Goal: Task Accomplishment & Management: Use online tool/utility

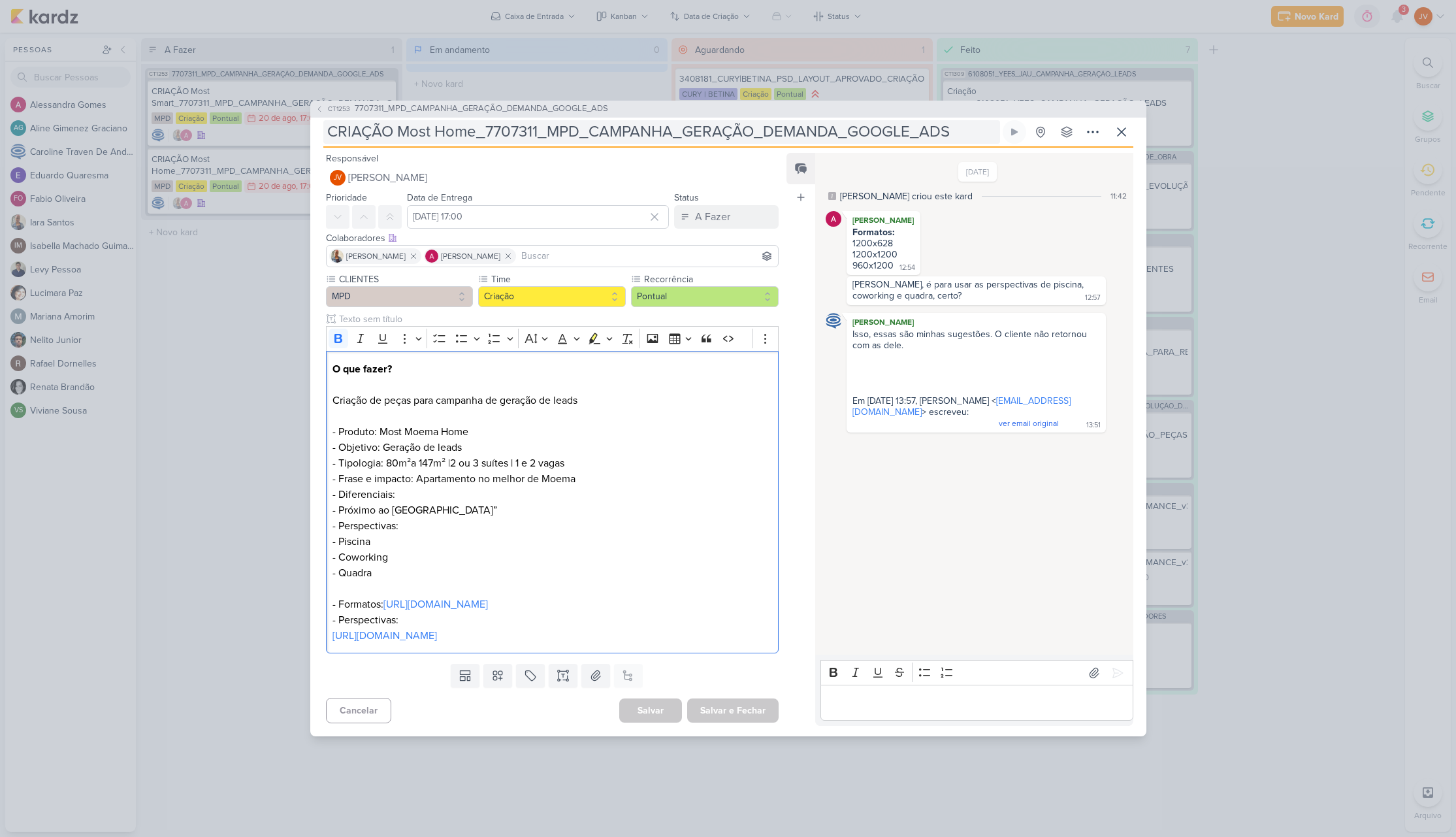
drag, startPoint x: 574, startPoint y: 128, endPoint x: 585, endPoint y: 123, distance: 12.1
click at [573, 128] on input "CRIAÇÃO Most Home_7707311_MPD_CAMPANHA_GERAÇÃO_DEMANDA_GOOGLE_ADS" at bounding box center [661, 132] width 676 height 24
drag, startPoint x: 947, startPoint y: 122, endPoint x: 400, endPoint y: 117, distance: 547.0
click at [398, 120] on input "CRIAÇÃO Most Home_7707311_MPD_CAMPANHA_GERAÇÃO_DEMANDA_GOOGLE_ADS" at bounding box center [661, 132] width 676 height 24
click at [426, 128] on input "CRIAÇÃO Most Home_7707311_MPD_CAMPANHA_GERAÇÃO_DEMANDA_GOOGLE_ADS" at bounding box center [661, 132] width 676 height 24
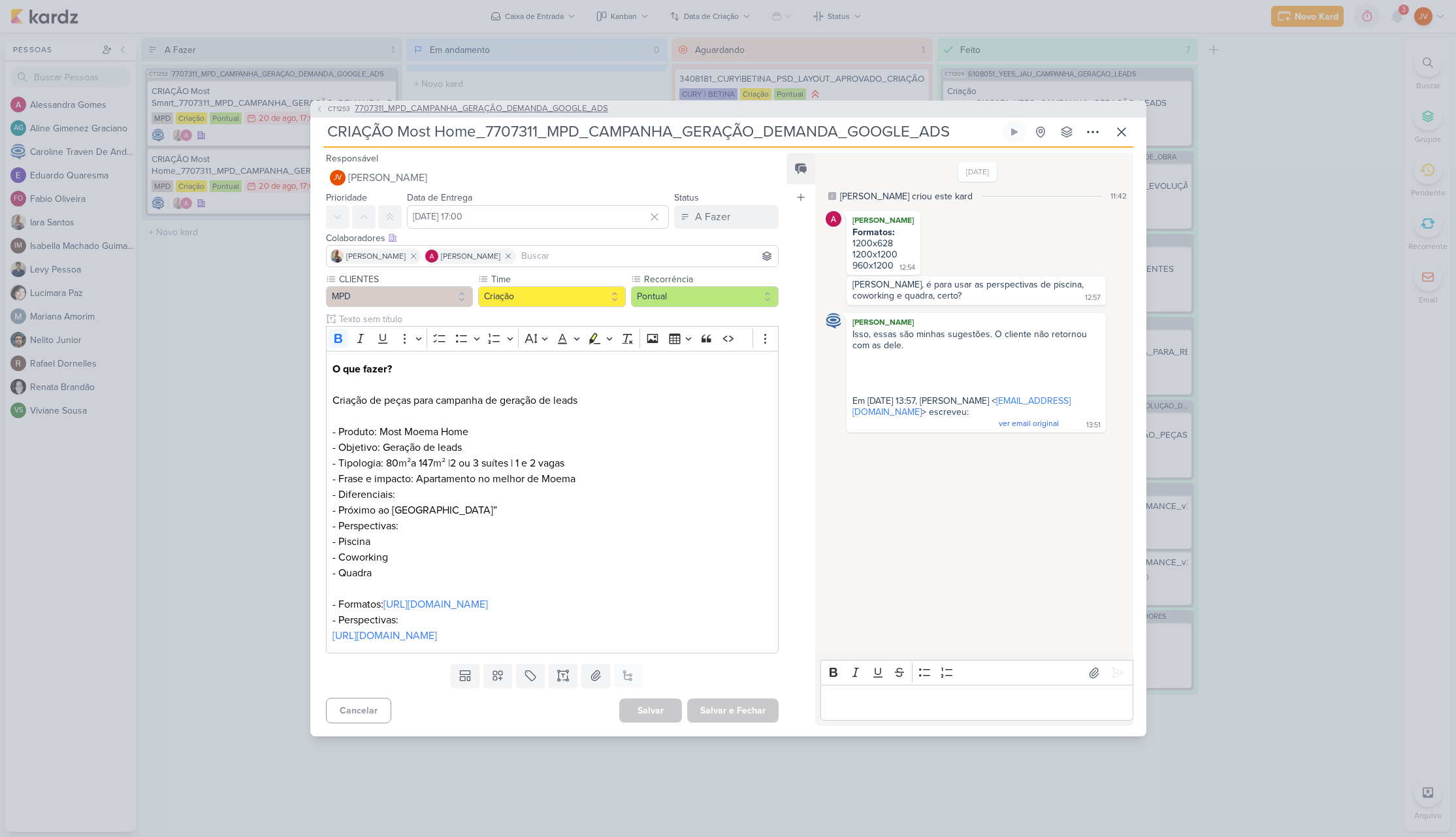
drag, startPoint x: 950, startPoint y: 122, endPoint x: 324, endPoint y: 103, distance: 626.3
click at [311, 109] on div "CT1253 7707311_MPD_CAMPANHA_GERAÇÃO_DEMANDA_GOOGLE_ADS CRIAÇÃO Most Home_770731…" at bounding box center [728, 418] width 836 height 635
click at [1331, 409] on div "CT1253 7707311_MPD_CAMPANHA_GERAÇÃO_DEMANDA_GOOGLE_ADS CRIAÇÃO Most Home_770731…" at bounding box center [728, 418] width 1456 height 837
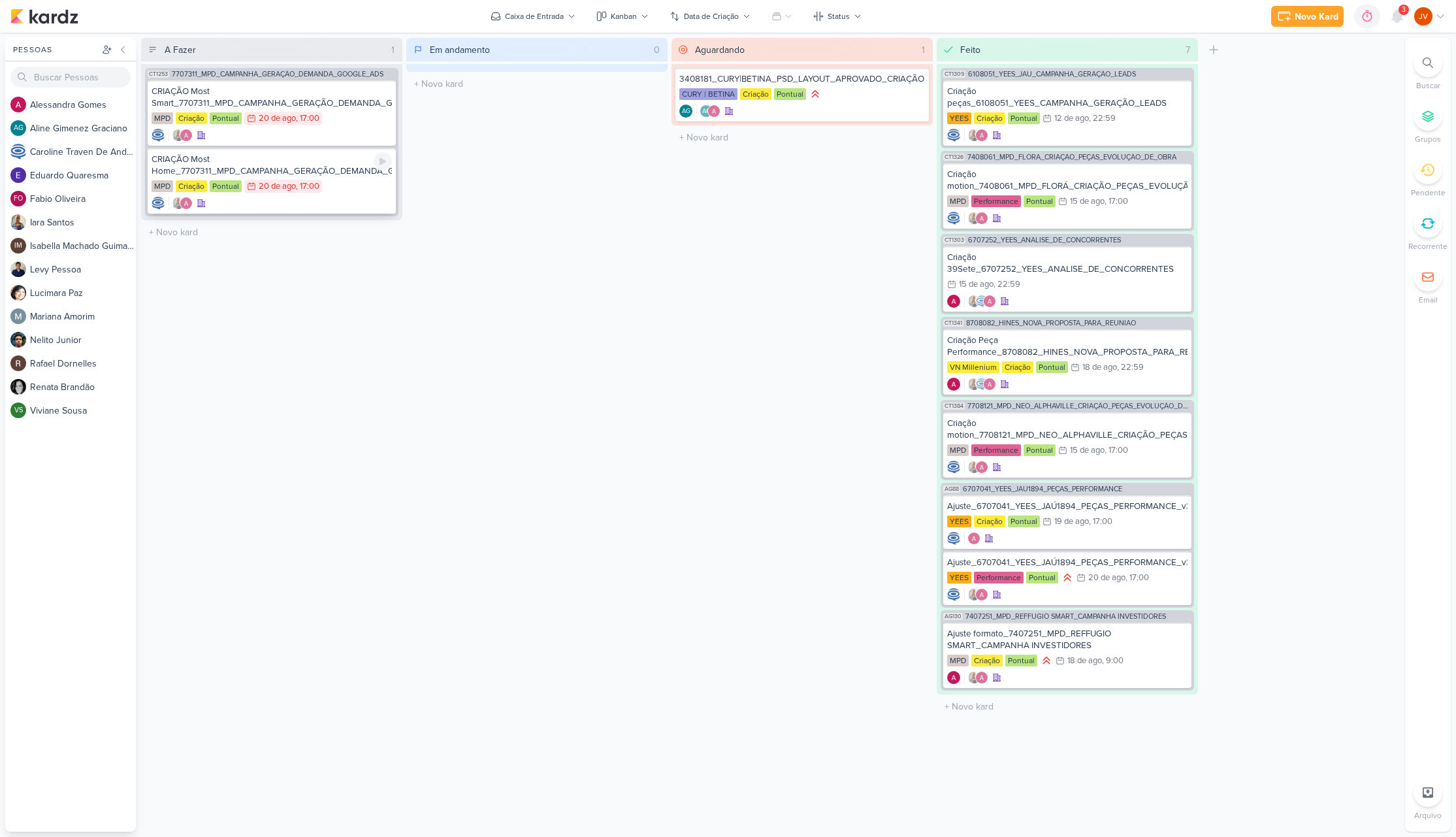
click at [296, 164] on div "CRIAÇÃO Most Home_7707311_MPD_CAMPANHA_GERAÇÃO_DEMANDA_GOOGLE_ADS" at bounding box center [271, 166] width 240 height 24
click at [0, 0] on div at bounding box center [0, 0] width 0 height 0
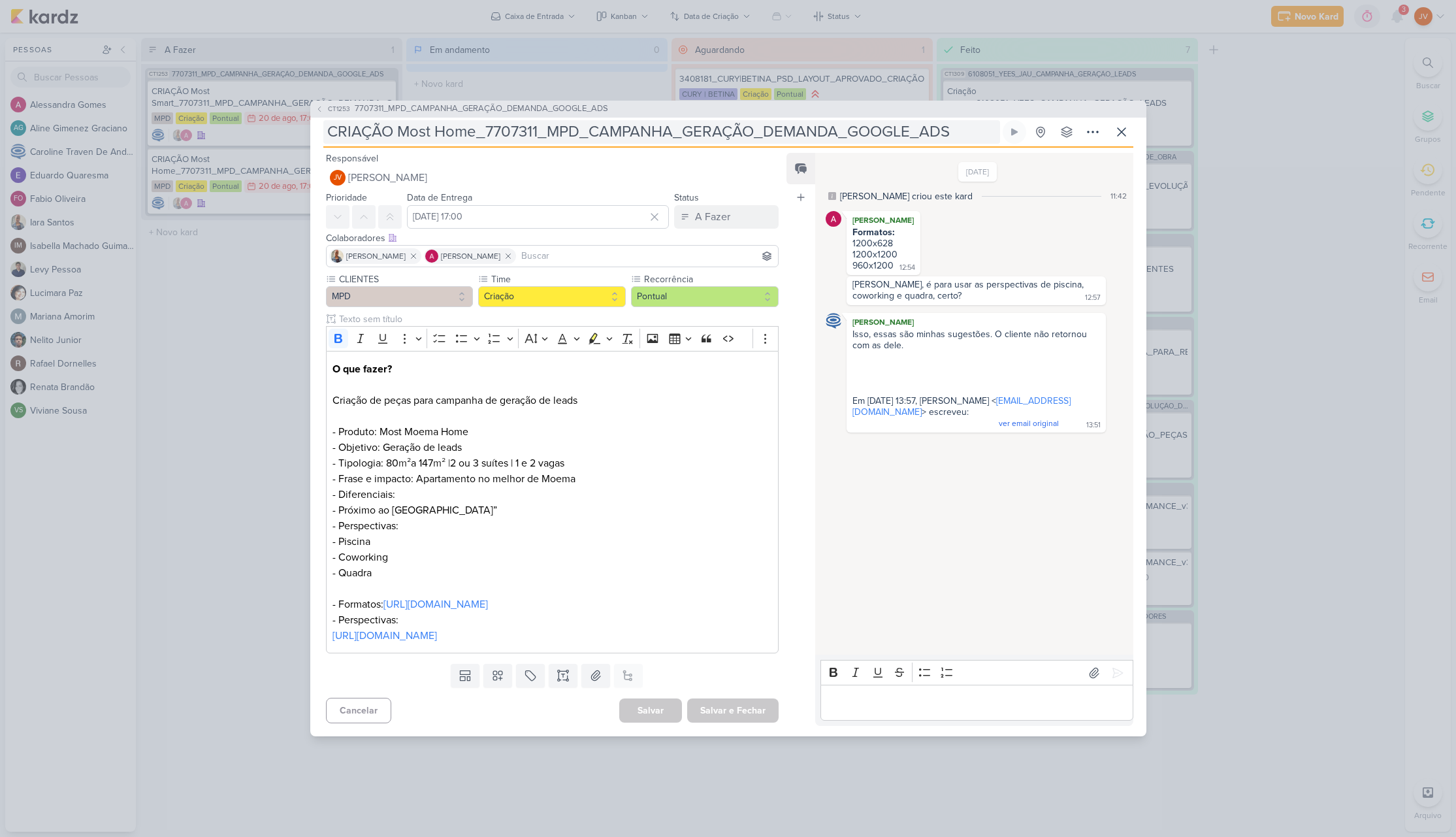
click at [760, 127] on input "CRIAÇÃO Most Home_7707311_MPD_CAMPANHA_GERAÇÃO_DEMANDA_GOOGLE_ADS" at bounding box center [661, 132] width 676 height 24
click at [762, 127] on input "CRIAÇÃO Most Home_7707311_MPD_CAMPANHA_GERAÇÃO_DEMANDA_GOOGLE_ADS" at bounding box center [661, 132] width 676 height 24
drag, startPoint x: 476, startPoint y: 126, endPoint x: 416, endPoint y: 122, distance: 60.1
click at [416, 122] on input "CRIAÇÃO Most Home_7707311_MPD_CAMPANHA_GERAÇÃO_DEMANDA_GOOGLE_ADS" at bounding box center [661, 132] width 676 height 24
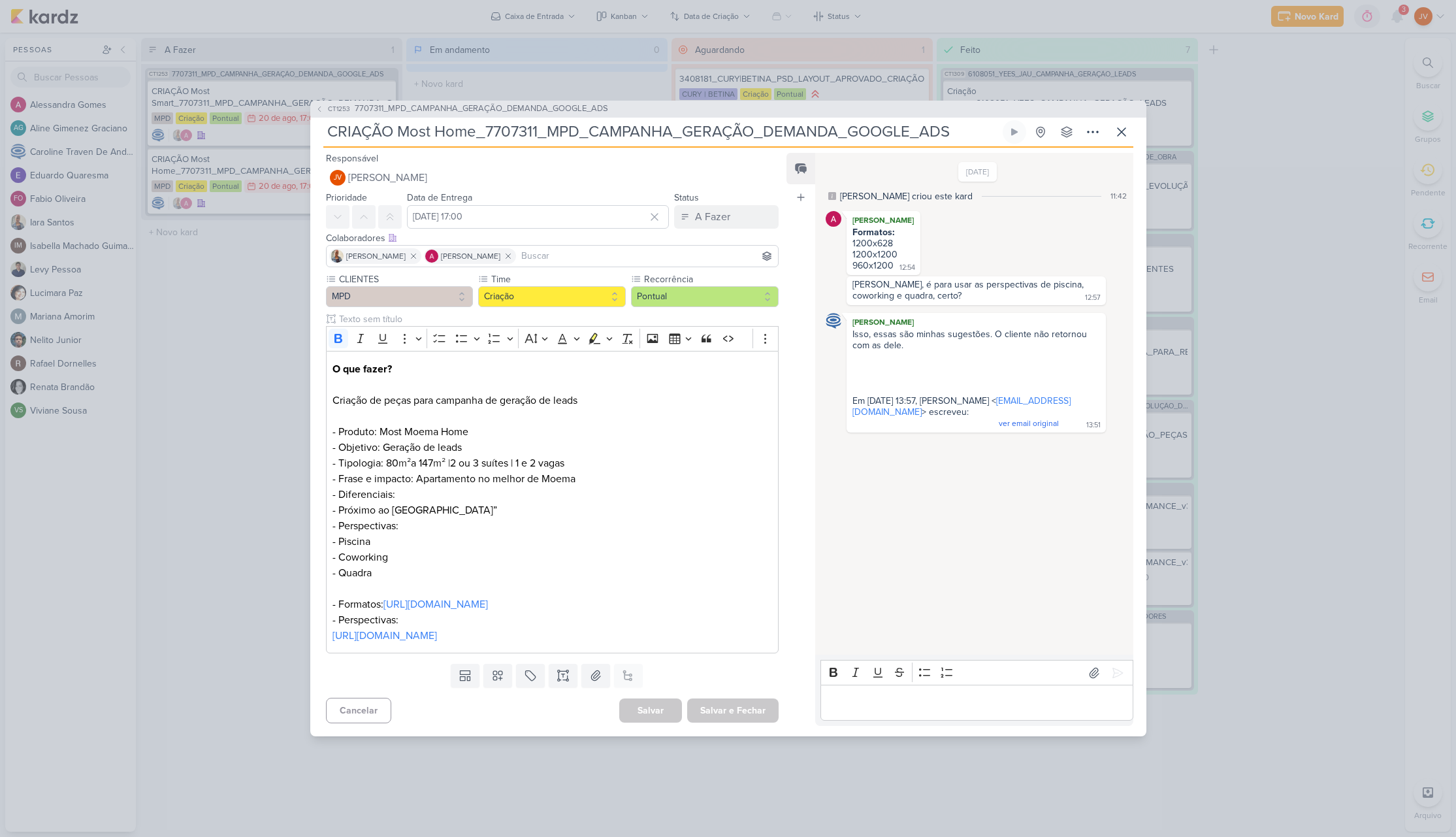
click at [263, 392] on div "CT1253 7707311_MPD_CAMPANHA_GERAÇÃO_DEMANDA_GOOGLE_ADS CRIAÇÃO Most Home_770731…" at bounding box center [728, 418] width 1456 height 837
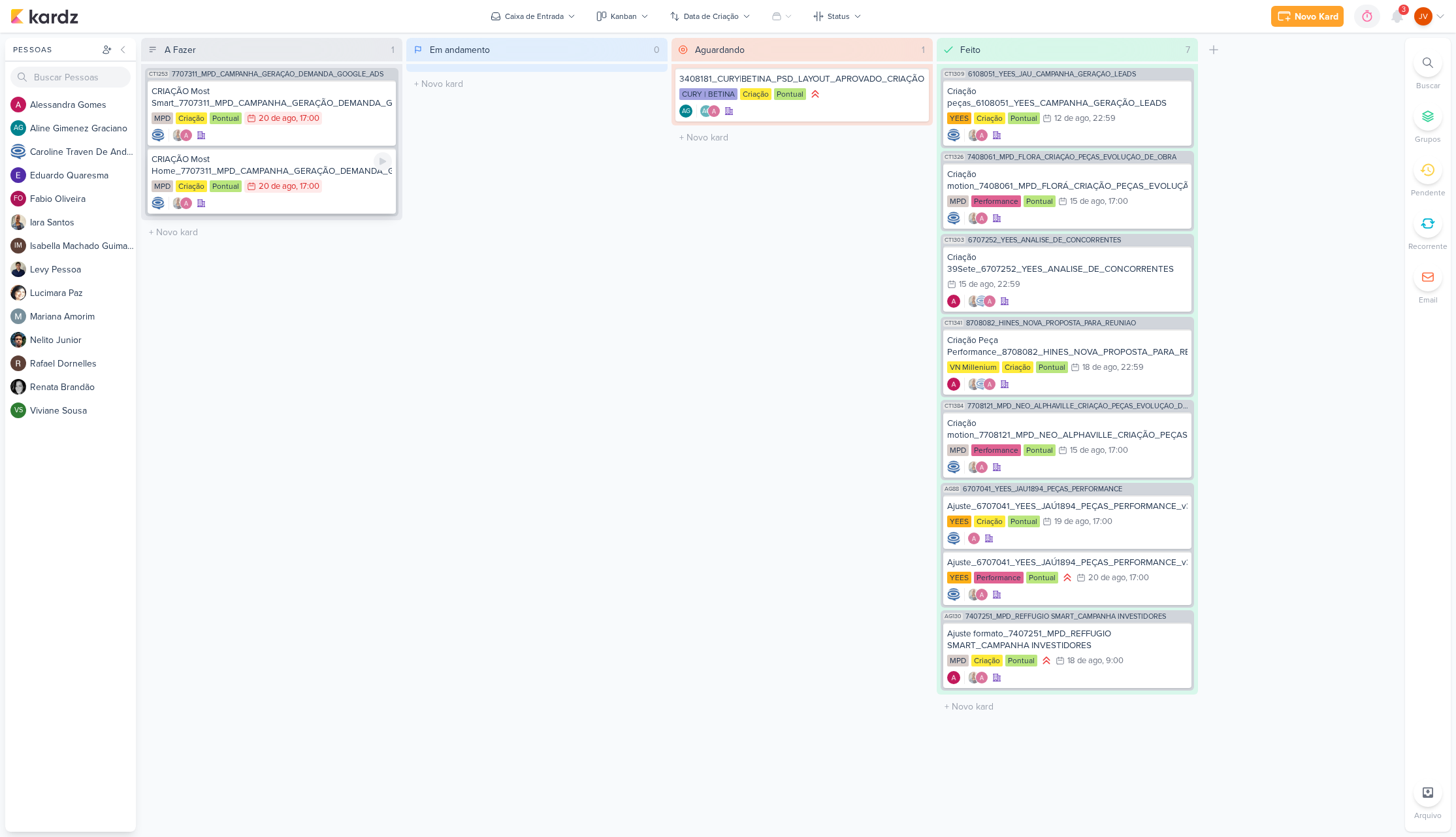
click at [324, 168] on div "CRIAÇÃO Most Home_7707311_MPD_CAMPANHA_GERAÇÃO_DEMANDA_GOOGLE_ADS" at bounding box center [271, 166] width 240 height 24
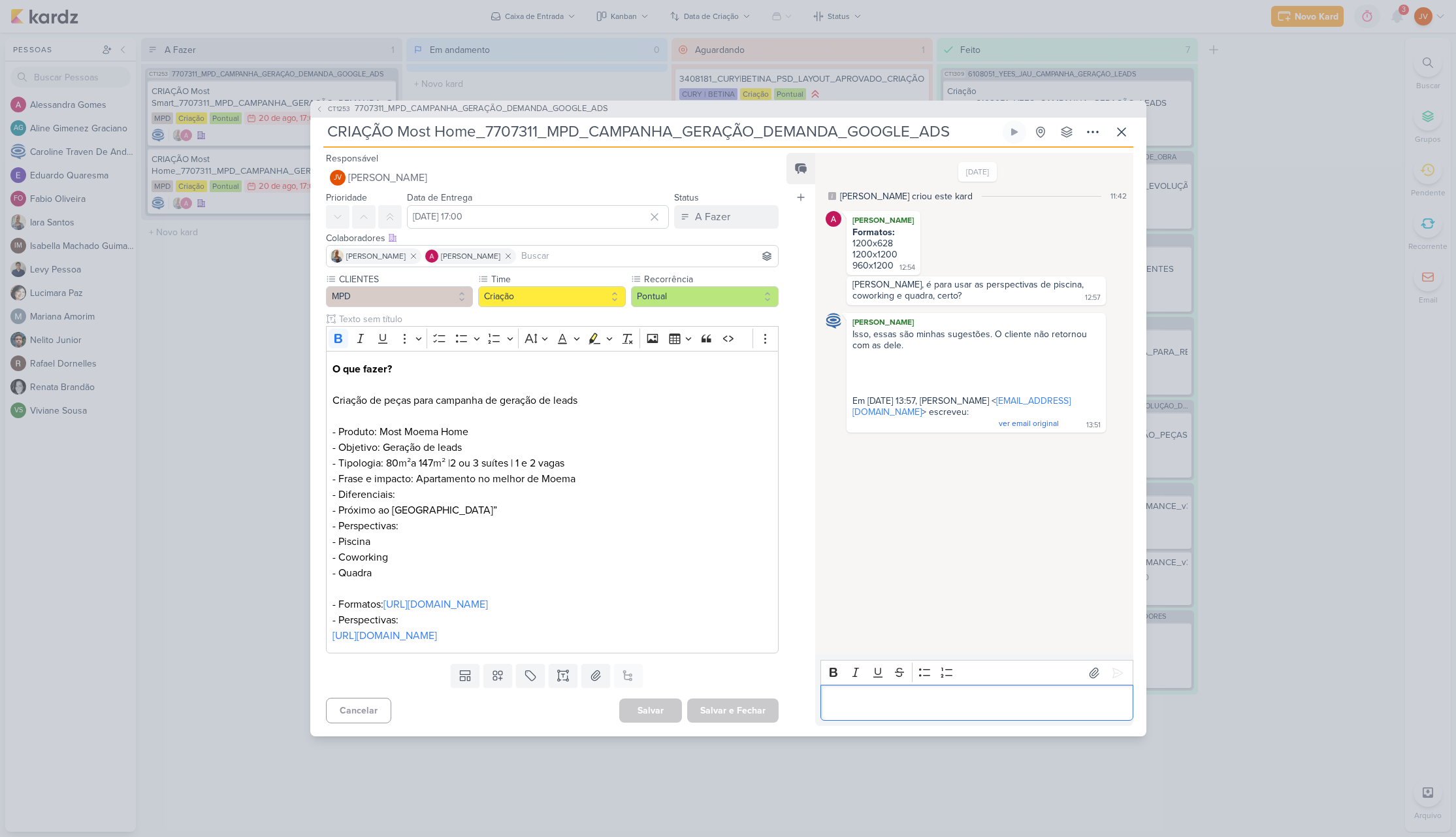
click at [849, 707] on p "Editor editing area: main" at bounding box center [976, 703] width 298 height 16
click at [1112, 666] on icon at bounding box center [1117, 672] width 13 height 13
click at [709, 209] on div "A Fazer" at bounding box center [712, 217] width 35 height 16
click at [706, 283] on div "Aguardando" at bounding box center [711, 290] width 50 height 14
click at [727, 719] on button "Salvar e Fechar" at bounding box center [733, 710] width 92 height 24
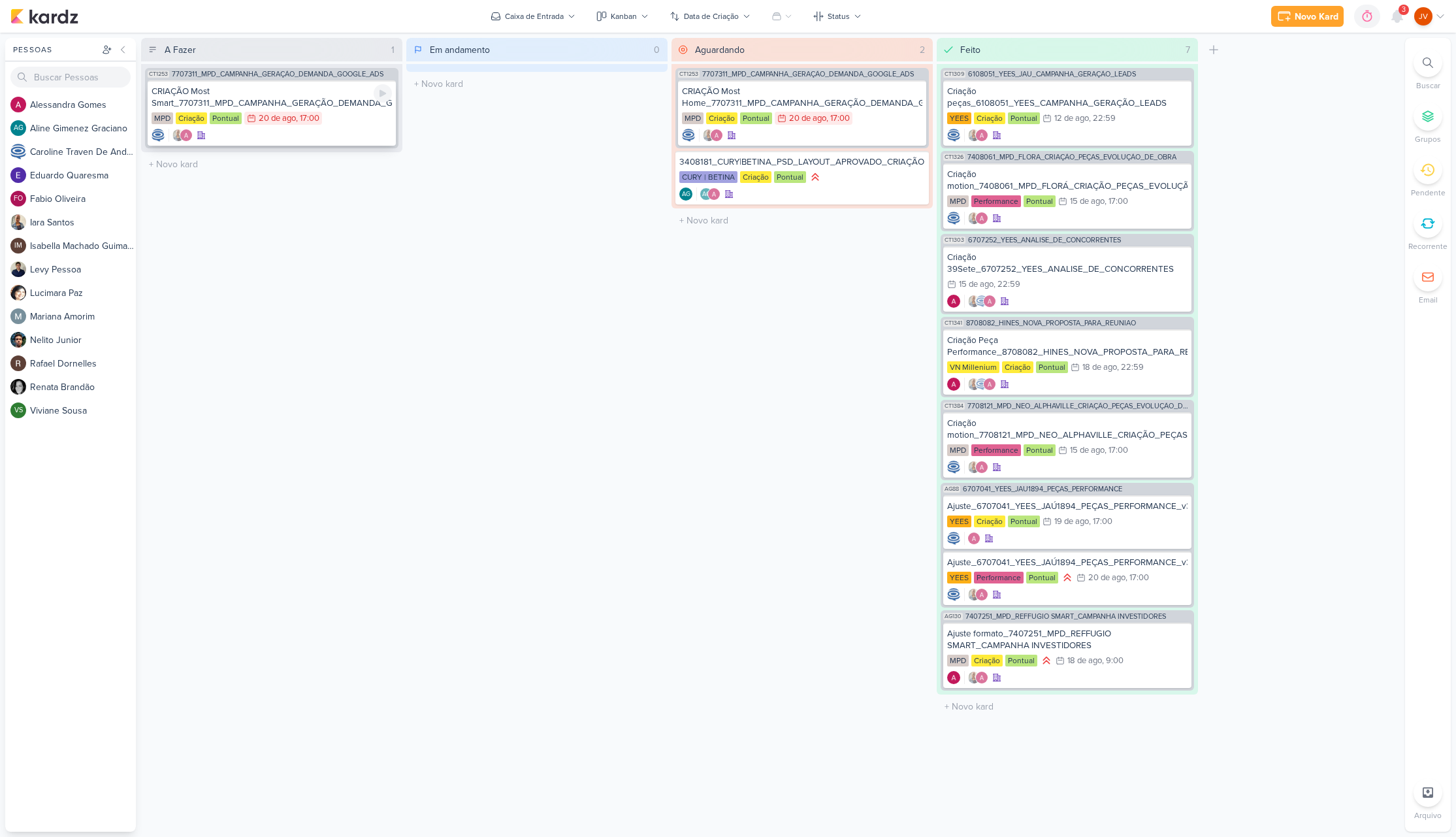
click at [338, 97] on div "CRIAÇÃO Most Smart_7707311_MPD_CAMPANHA_GERAÇÃO_DEMANDA_GOOGLE_ADS" at bounding box center [271, 98] width 240 height 24
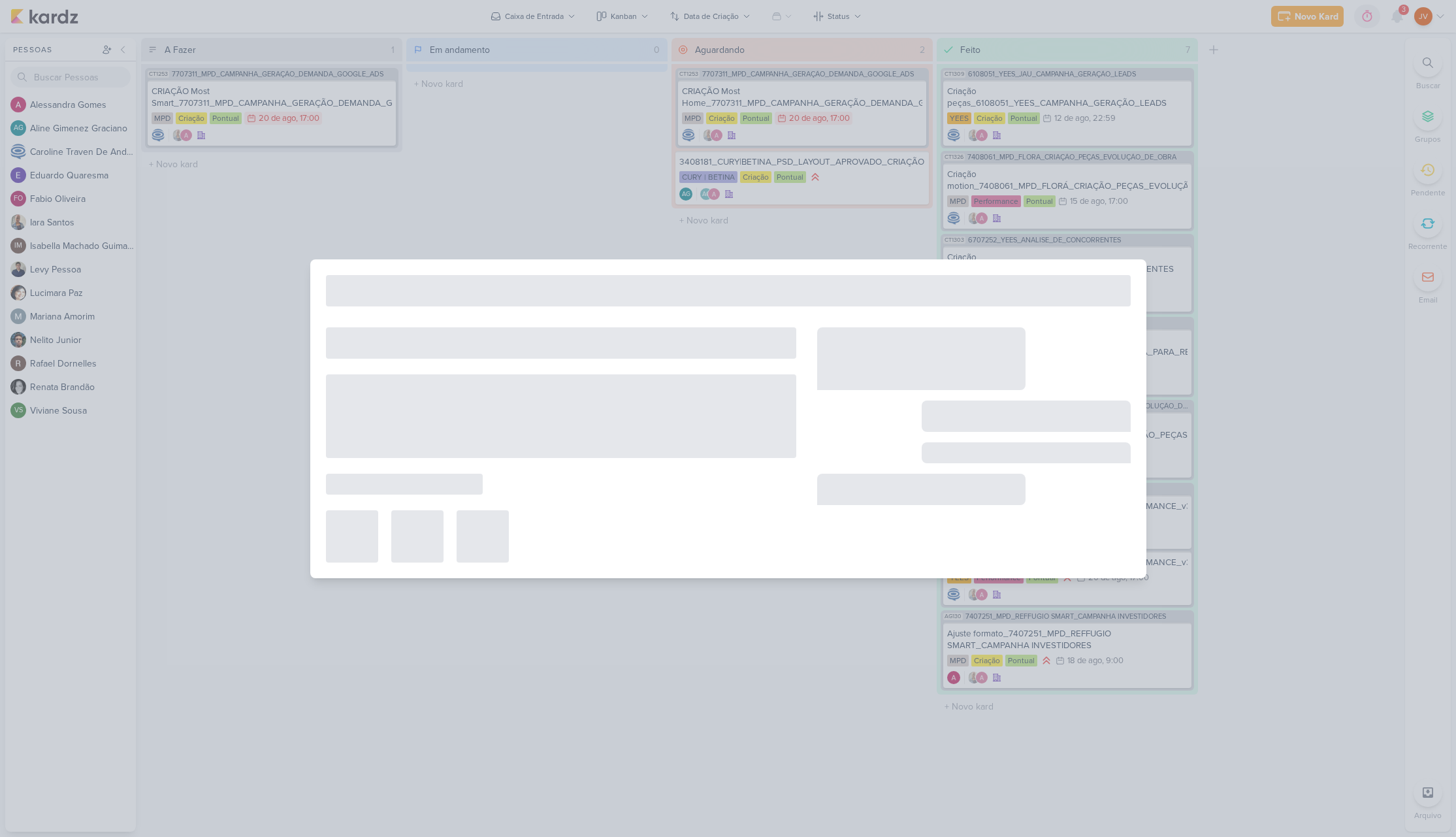
type input "CRIAÇÃO Most Smart_7707311_MPD_CAMPANHA_GERAÇÃO_DEMANDA_GOOGLE_ADS"
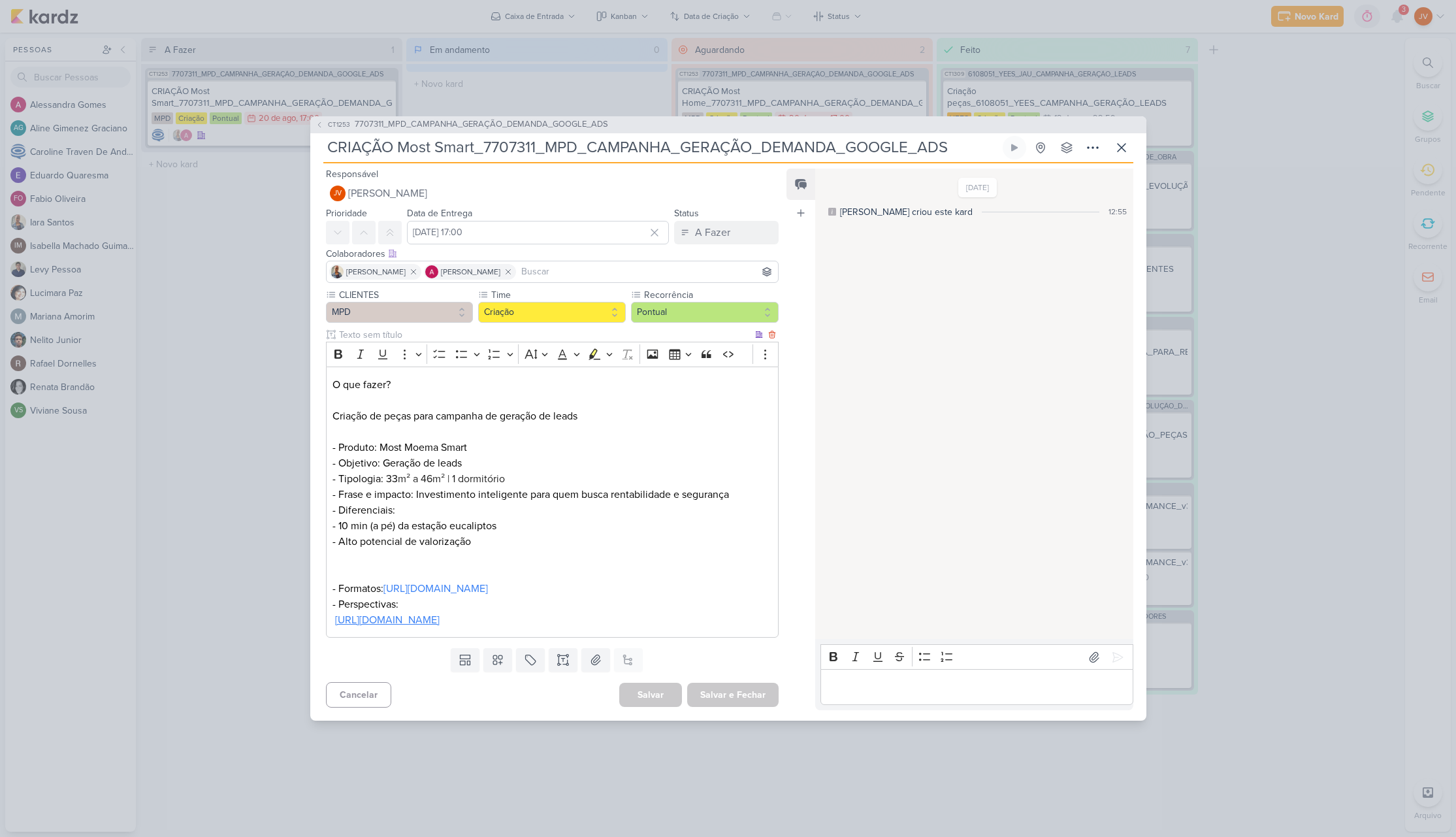
click at [440, 627] on link "[URL][DOMAIN_NAME]" at bounding box center [387, 620] width 105 height 13
drag, startPoint x: 448, startPoint y: 468, endPoint x: 380, endPoint y: 470, distance: 68.0
click at [384, 471] on p "O que fazer? Criação de peças para campanha de geração de leads - Produto: Most…" at bounding box center [551, 432] width 439 height 110
drag, startPoint x: 448, startPoint y: 472, endPoint x: 368, endPoint y: 480, distance: 80.4
click at [386, 475] on p "O que fazer? Criação de peças para campanha de geração de leads - Produto: Most…" at bounding box center [551, 432] width 439 height 110
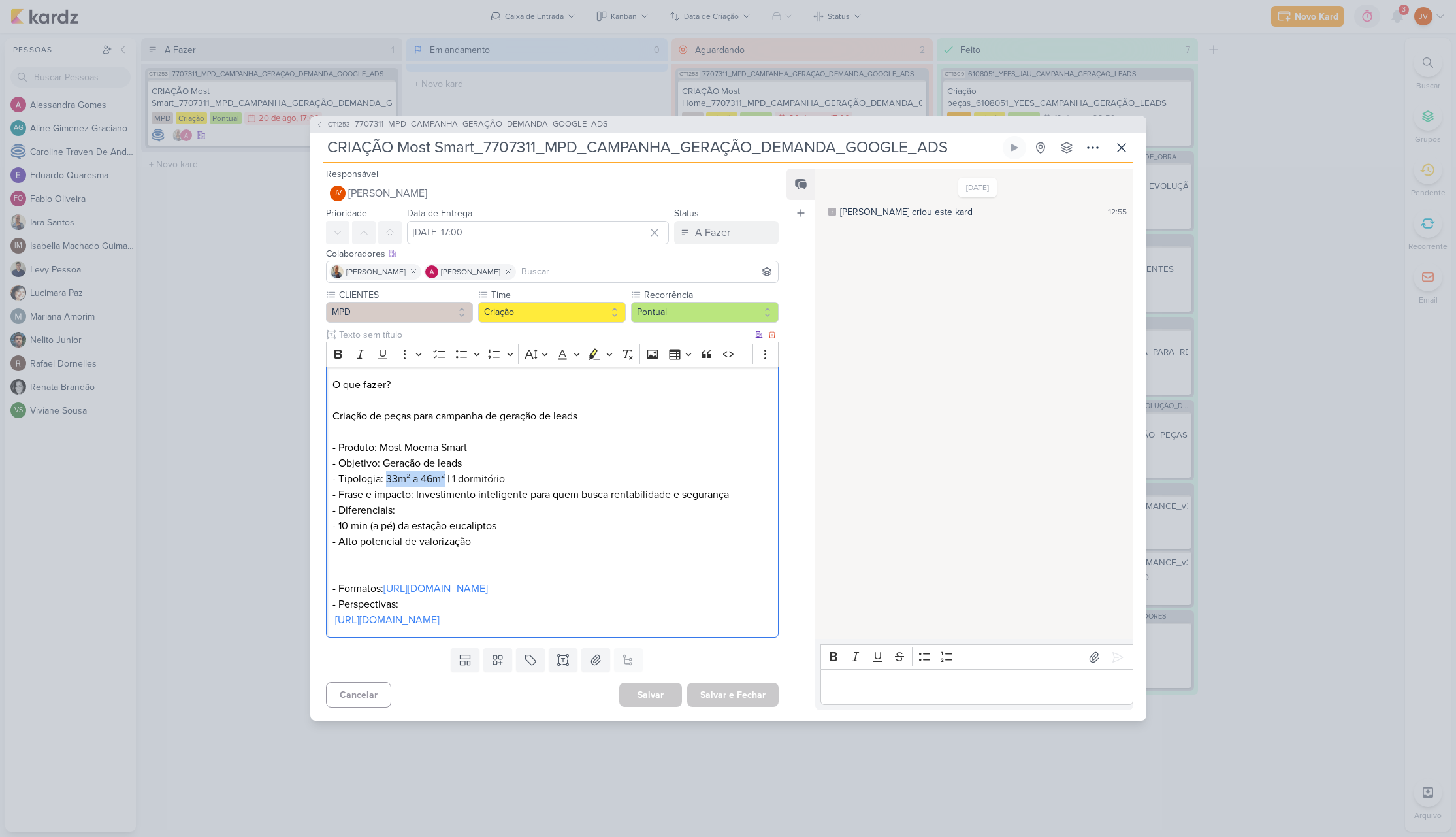
copy p "33 m² a 46m²"
click at [551, 508] on p "- Frase e impacto: Investimento inteligente para quem busca rentabilidade e seg…" at bounding box center [551, 518] width 439 height 63
drag, startPoint x: 415, startPoint y: 486, endPoint x: 504, endPoint y: 486, distance: 89.0
click at [501, 487] on p "- Frase e impacto: Investimento inteligente para quem busca rentabilidade e seg…" at bounding box center [551, 518] width 439 height 63
drag, startPoint x: 733, startPoint y: 485, endPoint x: 415, endPoint y: 488, distance: 318.0
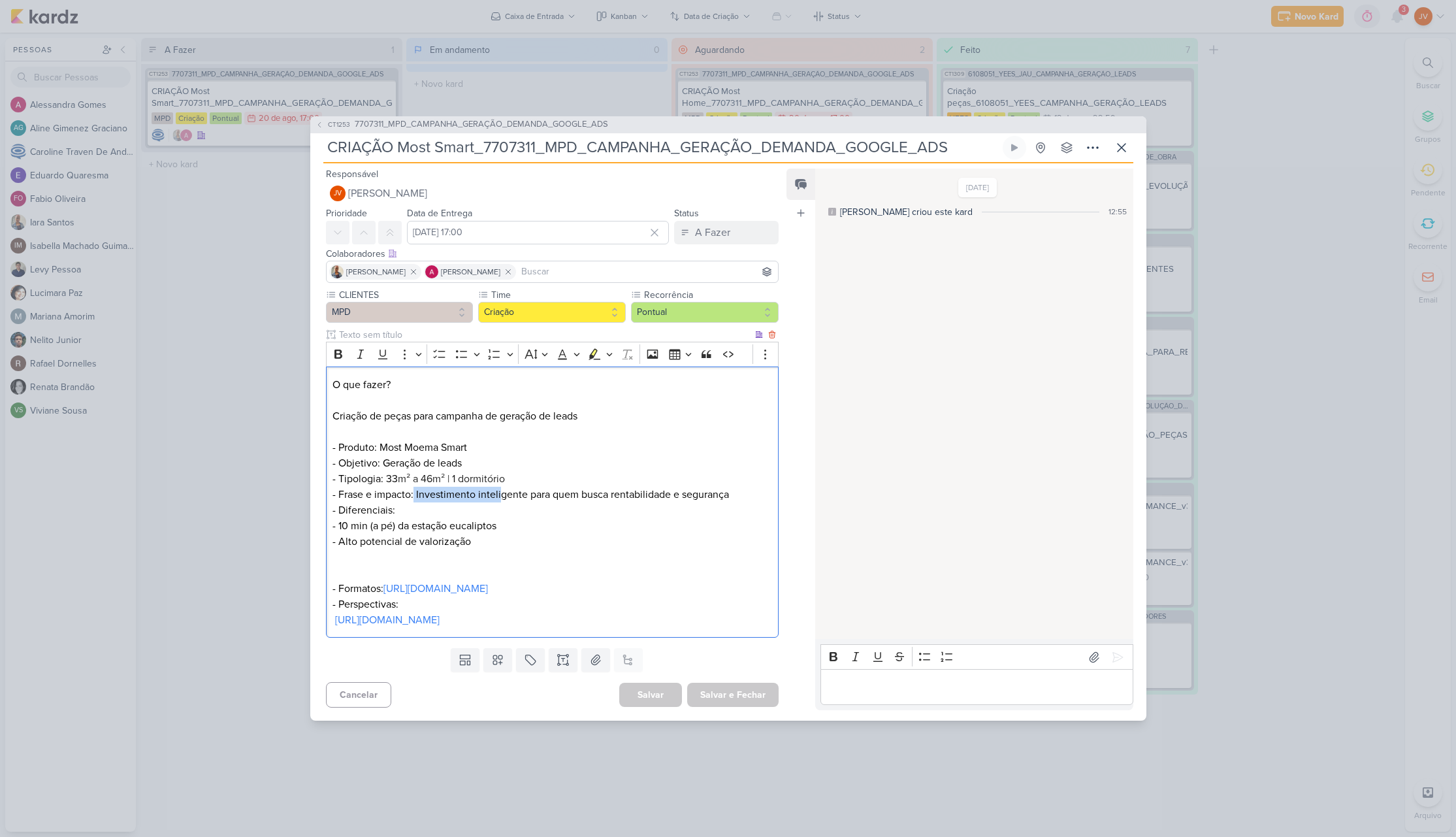
click at [415, 488] on p "- Frase e impacto: Investimento inteligente para quem busca rentabilidade e seg…" at bounding box center [551, 518] width 439 height 63
copy p "Investimento inteligente para quem busca rentabilidade e segurança"
click at [1124, 140] on icon at bounding box center [1122, 148] width 16 height 16
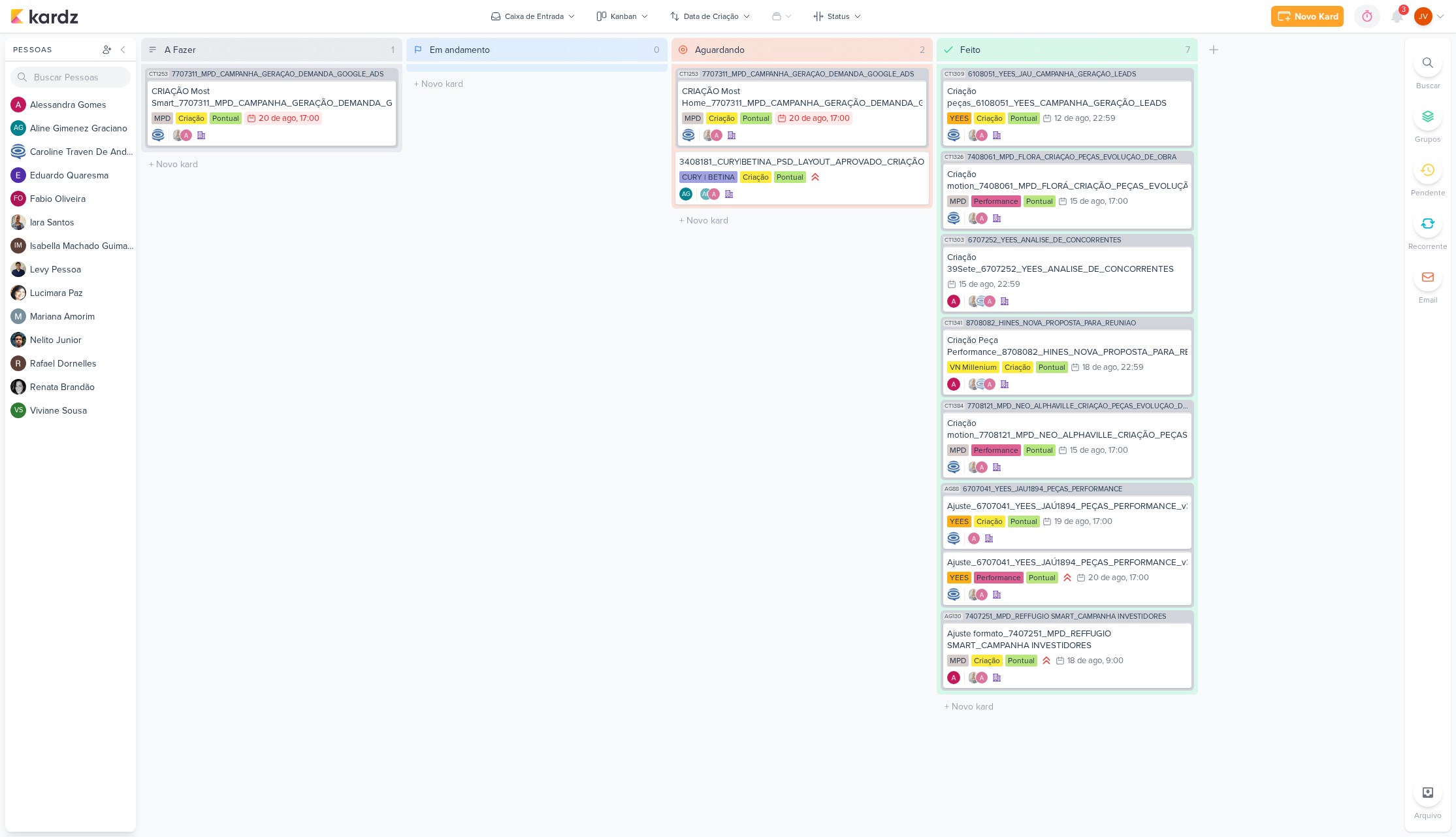
click at [1433, 166] on icon at bounding box center [1427, 170] width 14 height 14
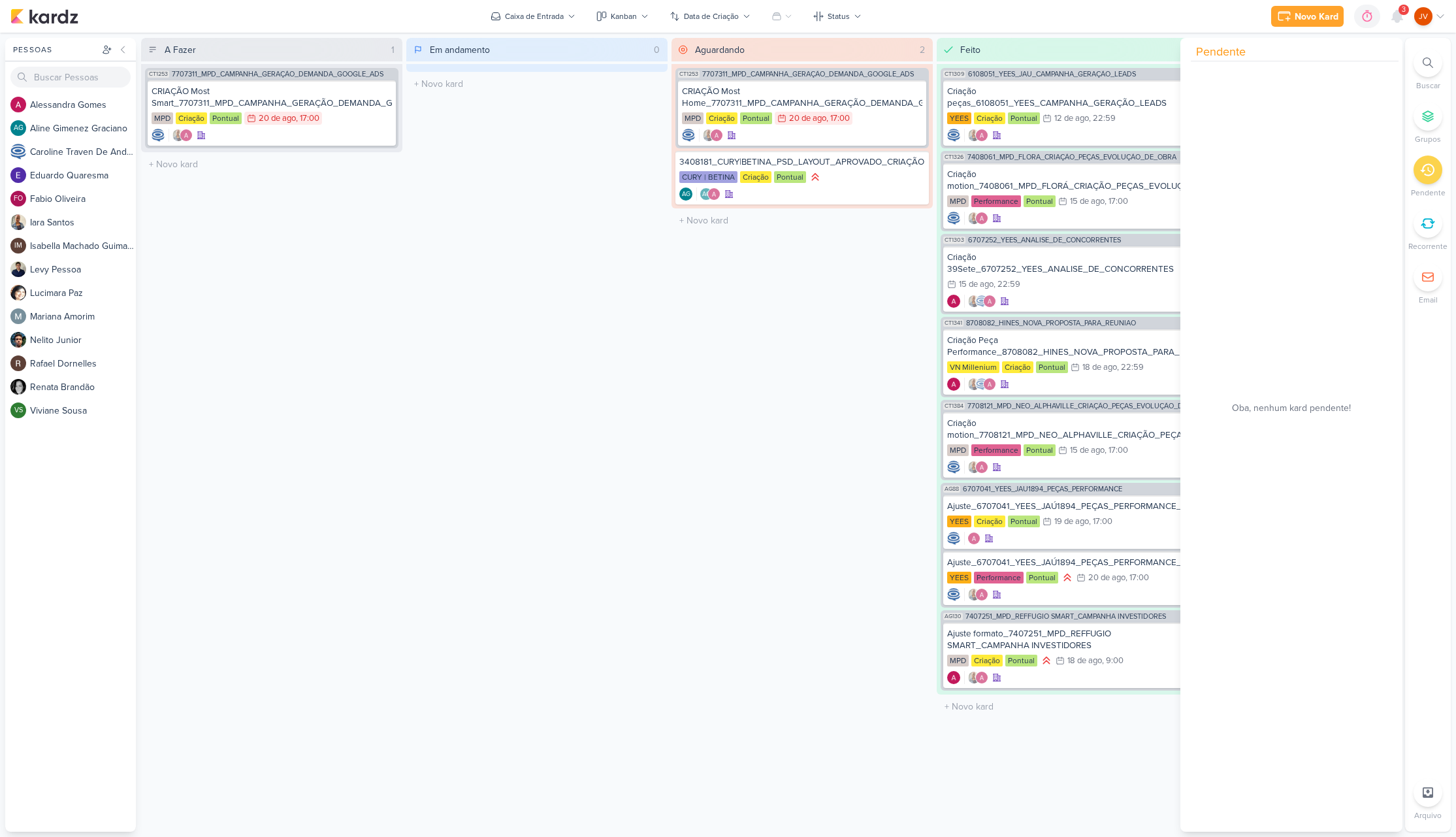
click at [1432, 170] on icon at bounding box center [1427, 170] width 14 height 14
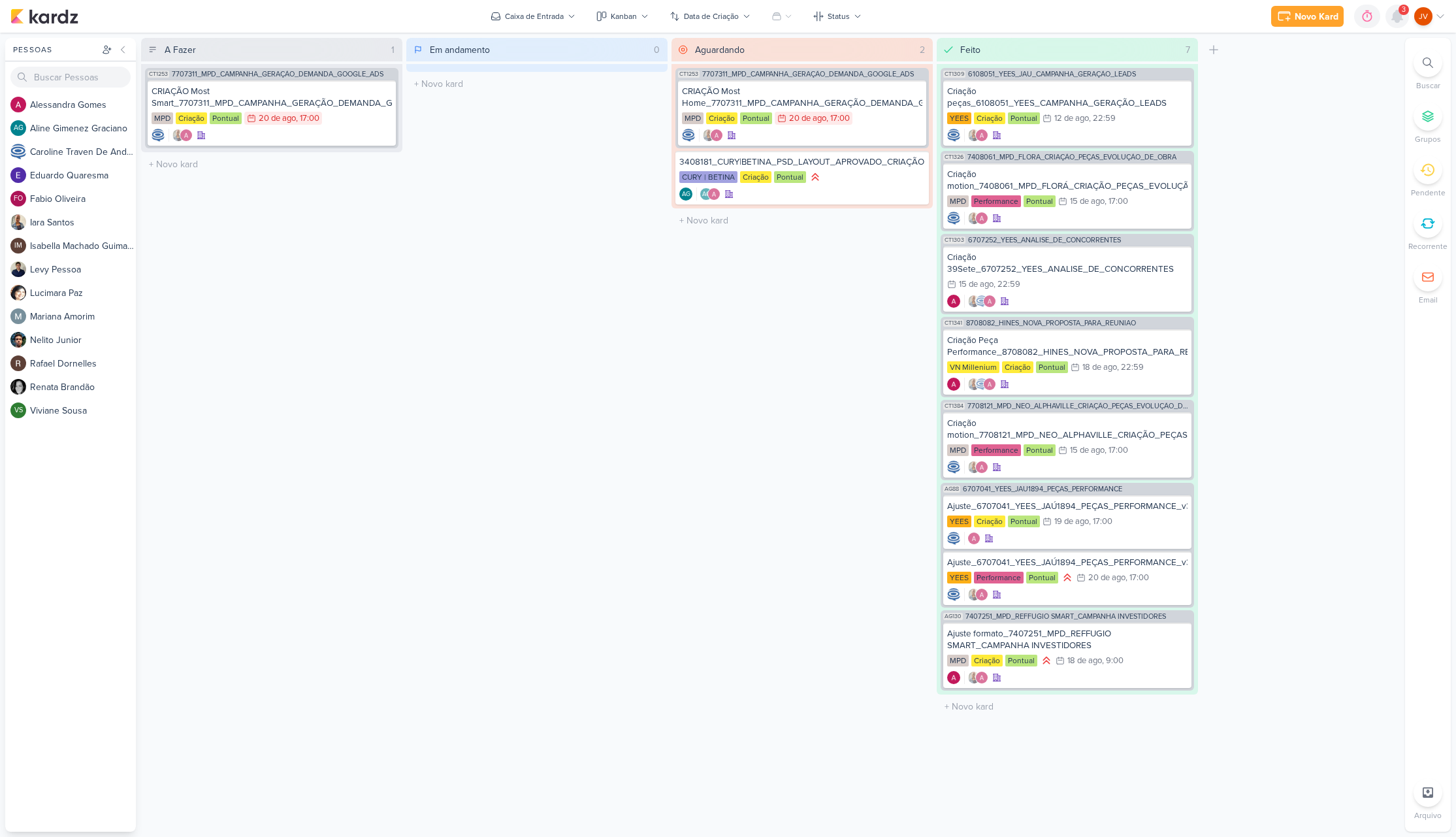
click at [1395, 17] on icon at bounding box center [1396, 16] width 10 height 12
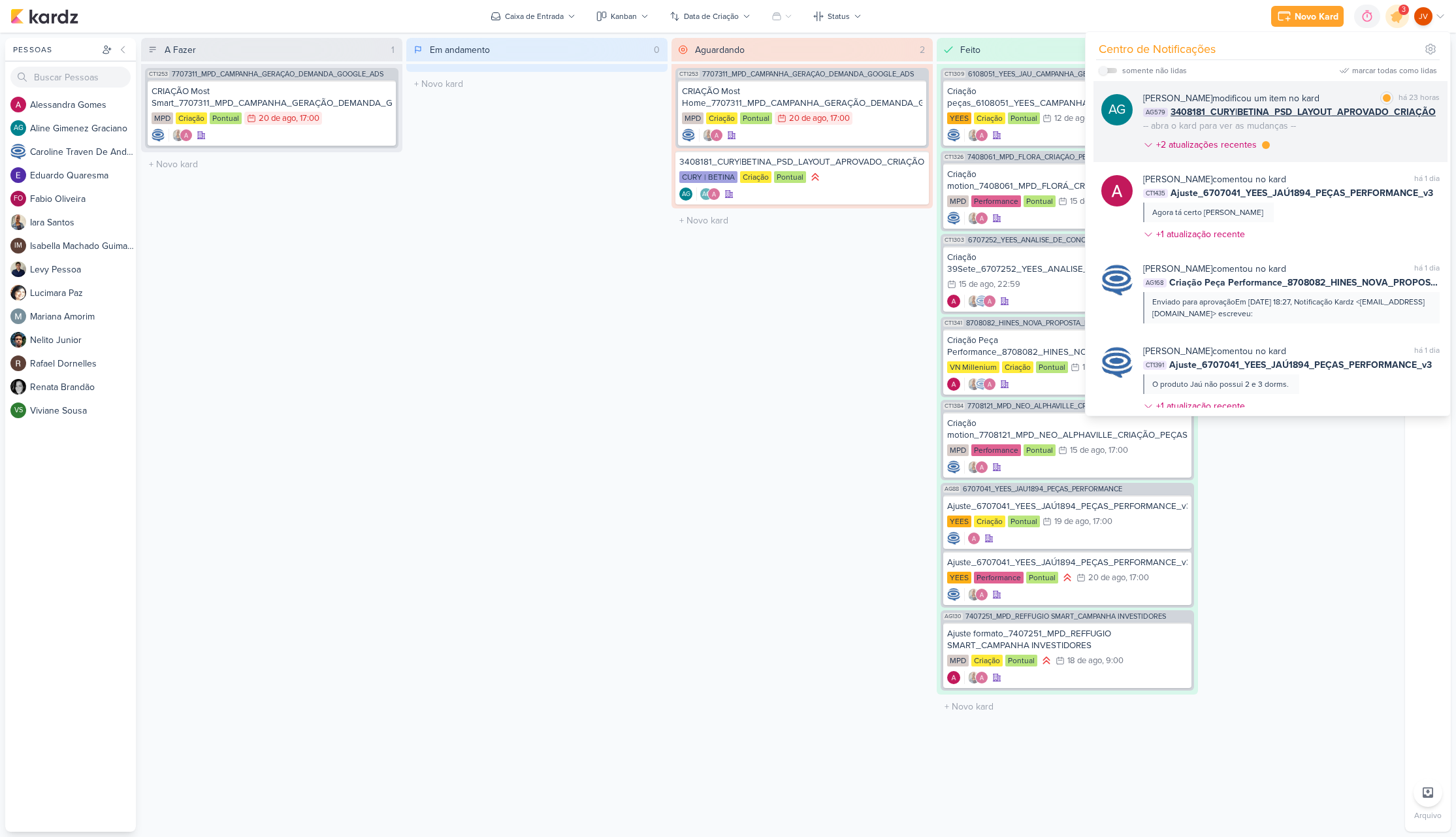
click at [1314, 95] on div "[PERSON_NAME] modificou um item no kard" at bounding box center [1231, 99] width 177 height 14
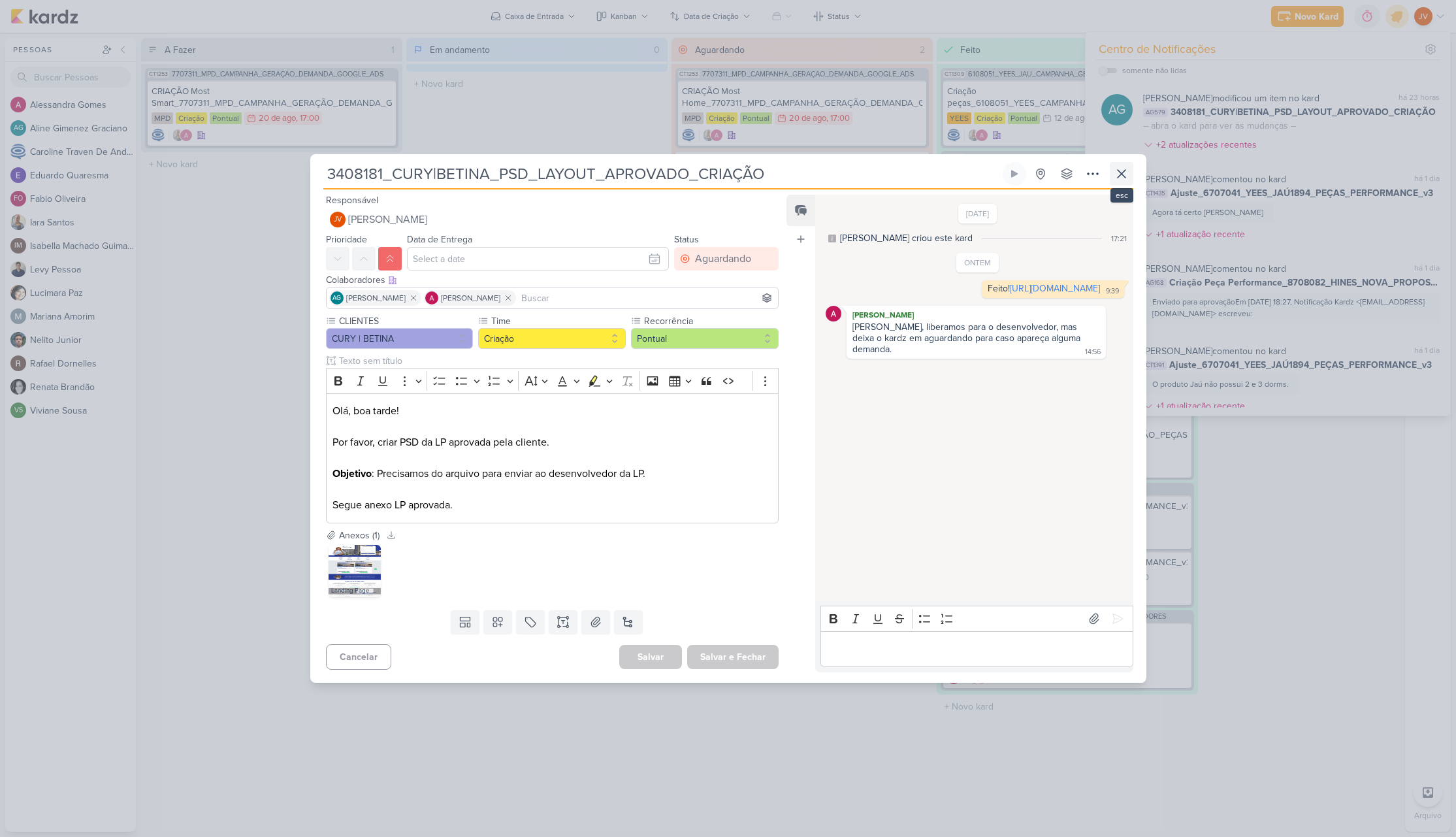
click at [1127, 166] on button at bounding box center [1122, 174] width 24 height 24
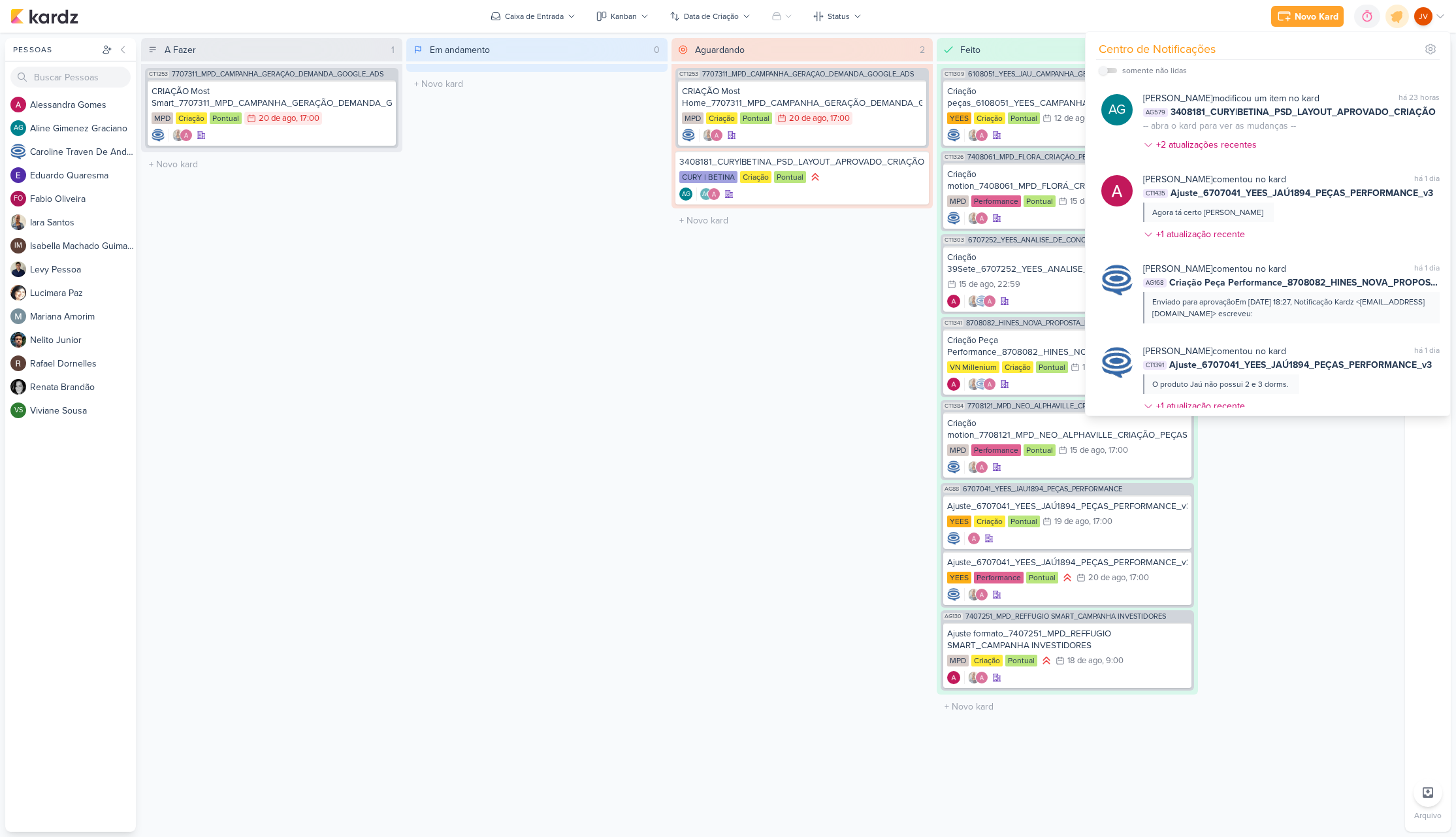
click at [1321, 214] on div "[PERSON_NAME] comentou no kard marcar como não lida há 1 dia CT1435 Ajuste_6707…" at bounding box center [1290, 209] width 296 height 74
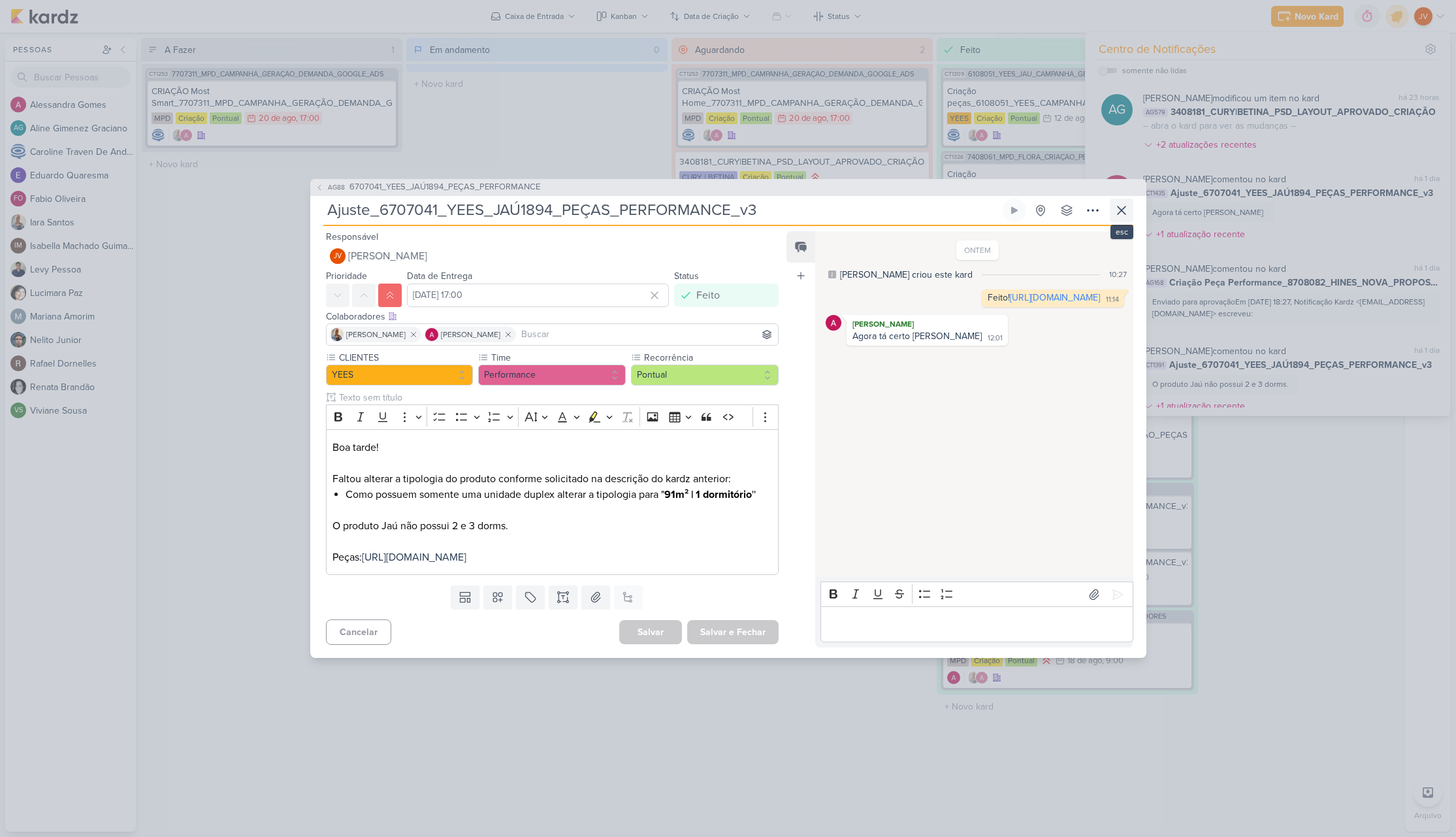
click at [1128, 207] on icon at bounding box center [1122, 210] width 16 height 16
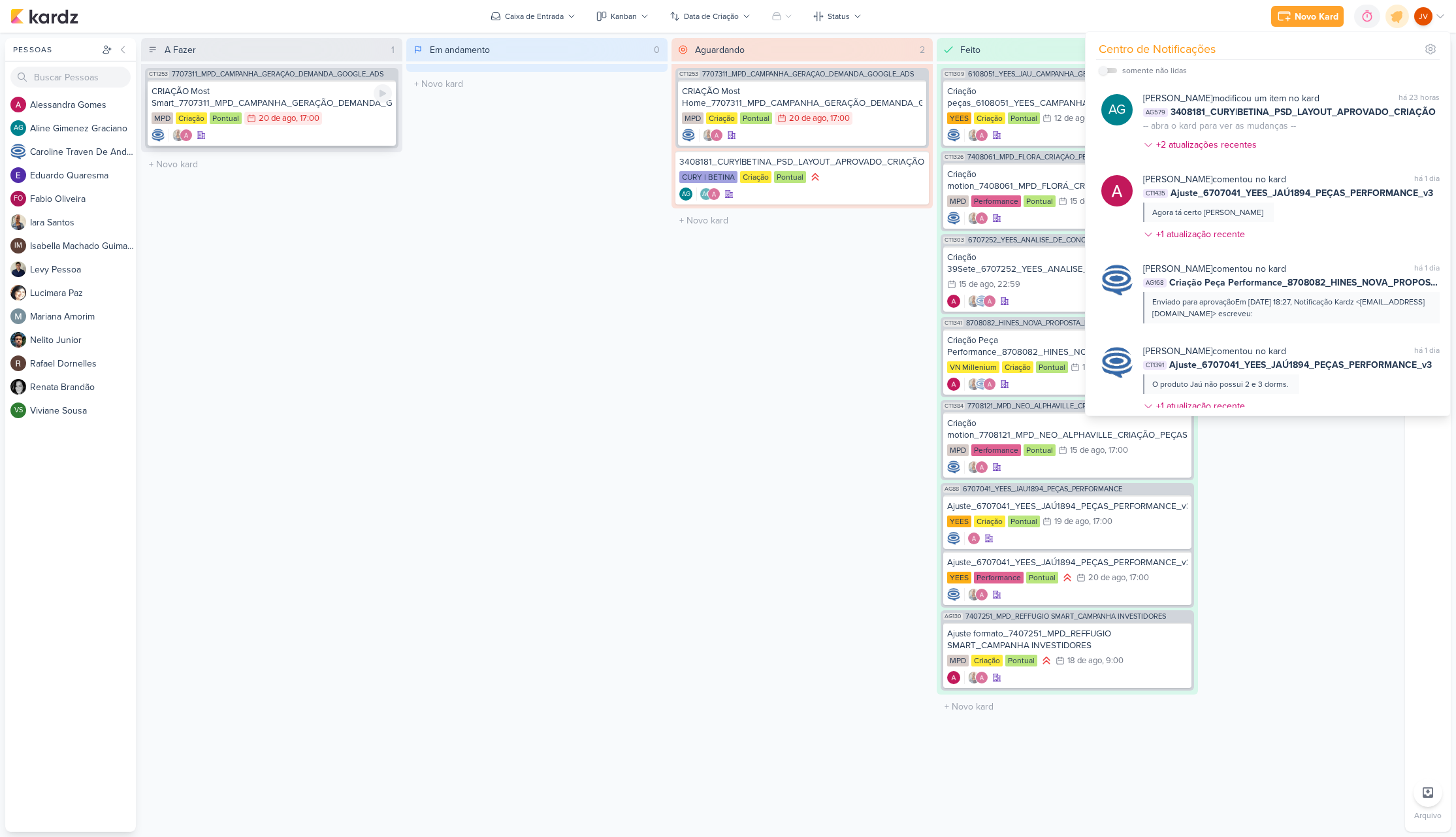
click at [277, 99] on div "CRIAÇÃO Most Smart_7707311_MPD_CAMPANHA_GERAÇÃO_DEMANDA_GOOGLE_ADS" at bounding box center [271, 98] width 240 height 24
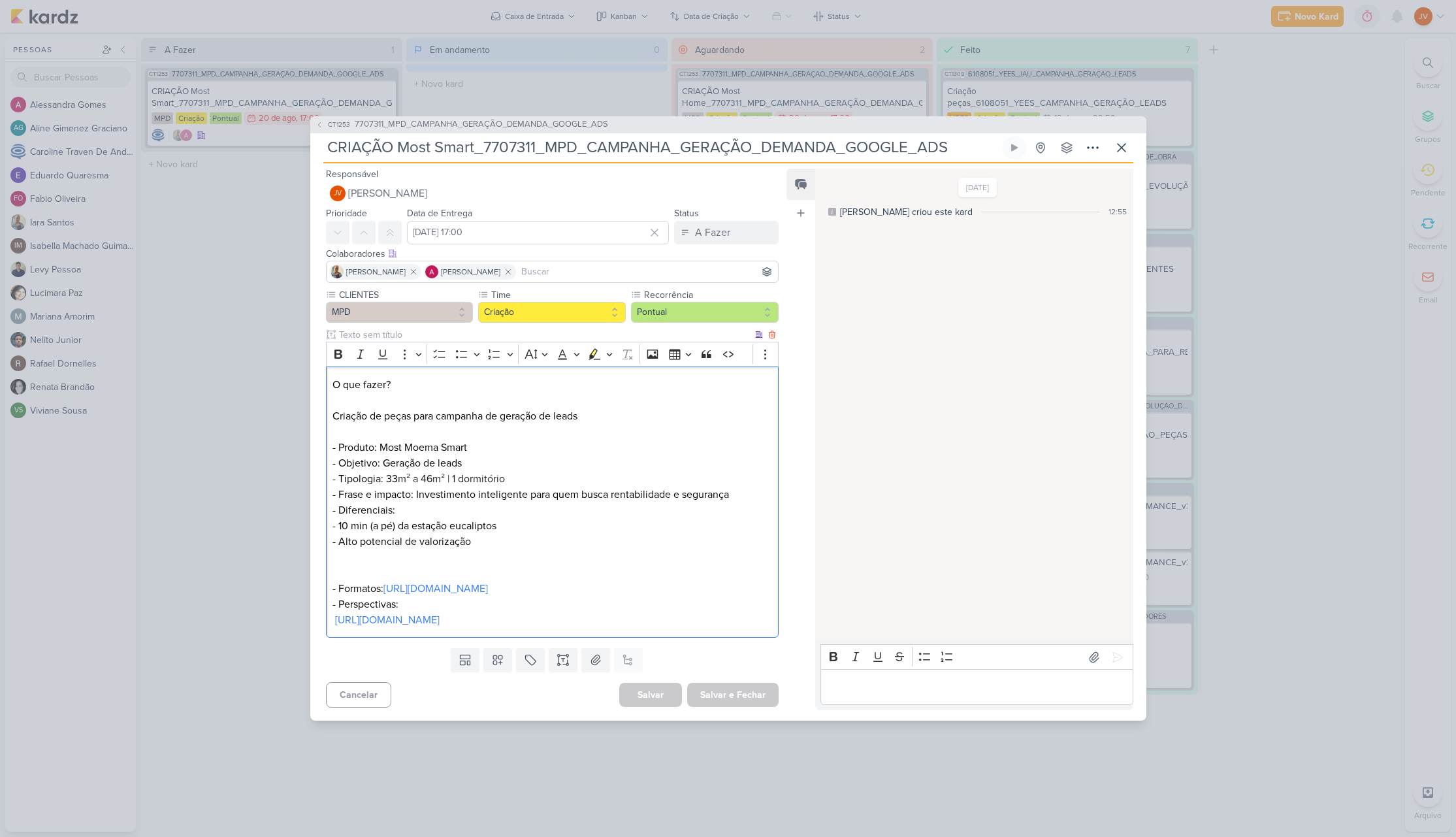
drag, startPoint x: 515, startPoint y: 522, endPoint x: 355, endPoint y: 511, distance: 160.4
click at [349, 514] on p "- Frase e impacto: Investimento inteligente para quem busca rentabilidade e seg…" at bounding box center [551, 518] width 439 height 63
copy p "10 min (a pé) da estação eucaliptos"
drag, startPoint x: 487, startPoint y: 538, endPoint x: 349, endPoint y: 538, distance: 138.0
click at [349, 538] on p "- Frase e impacto: Investimento inteligente para quem busca rentabilidade e seg…" at bounding box center [551, 518] width 439 height 63
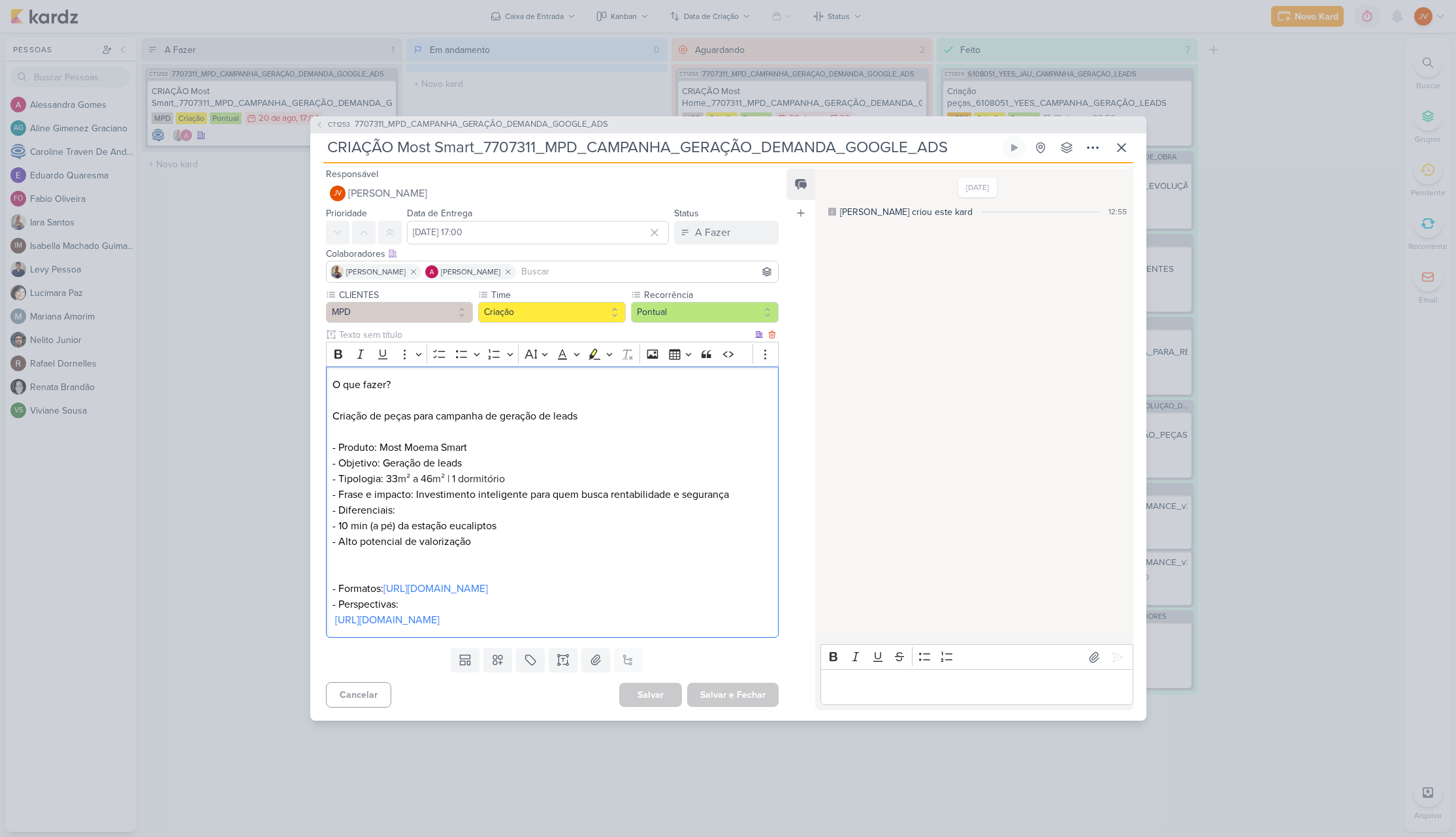
copy p "Alto potencial de valorização"
